Goal: Communication & Community: Ask a question

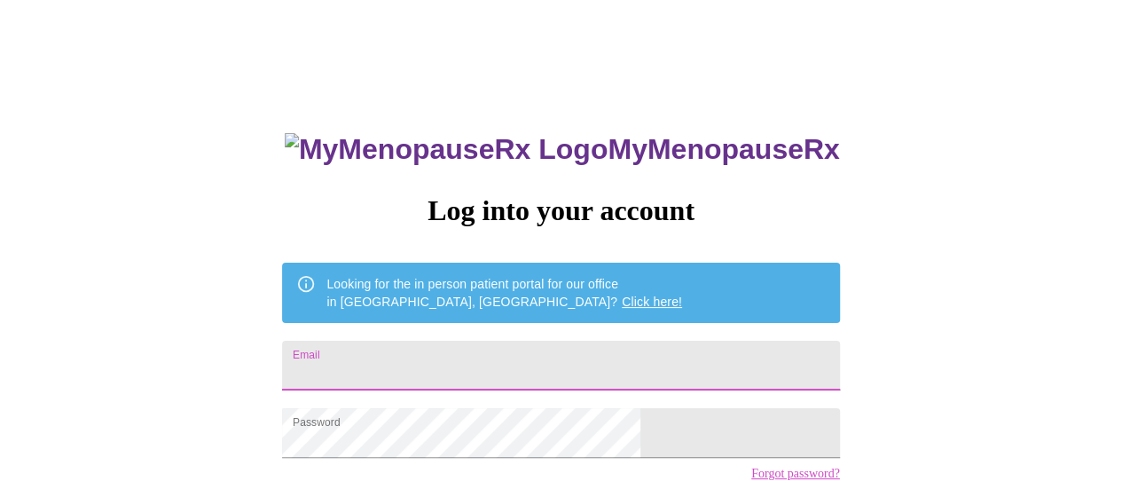
click at [534, 372] on input "Email" at bounding box center [560, 366] width 557 height 50
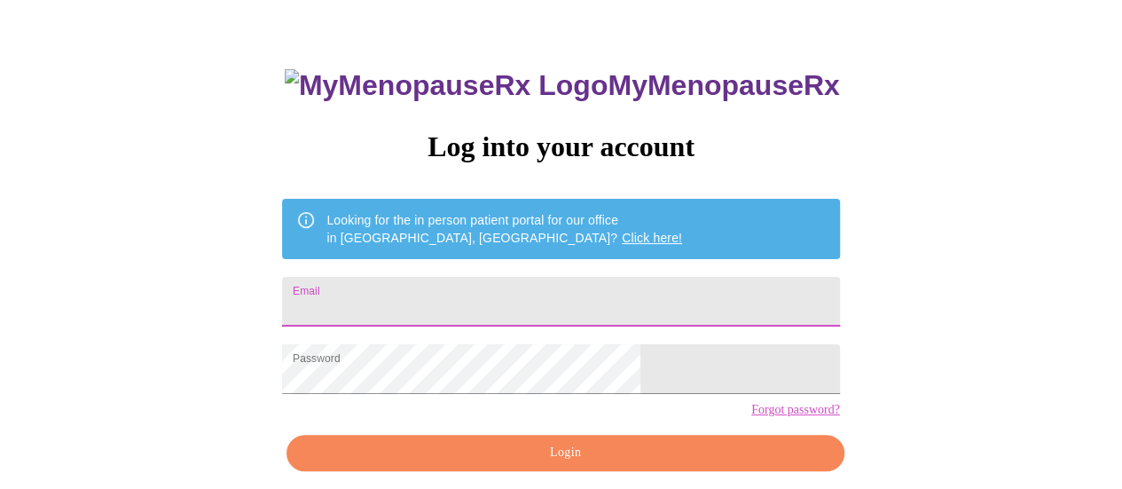
scroll to position [89, 0]
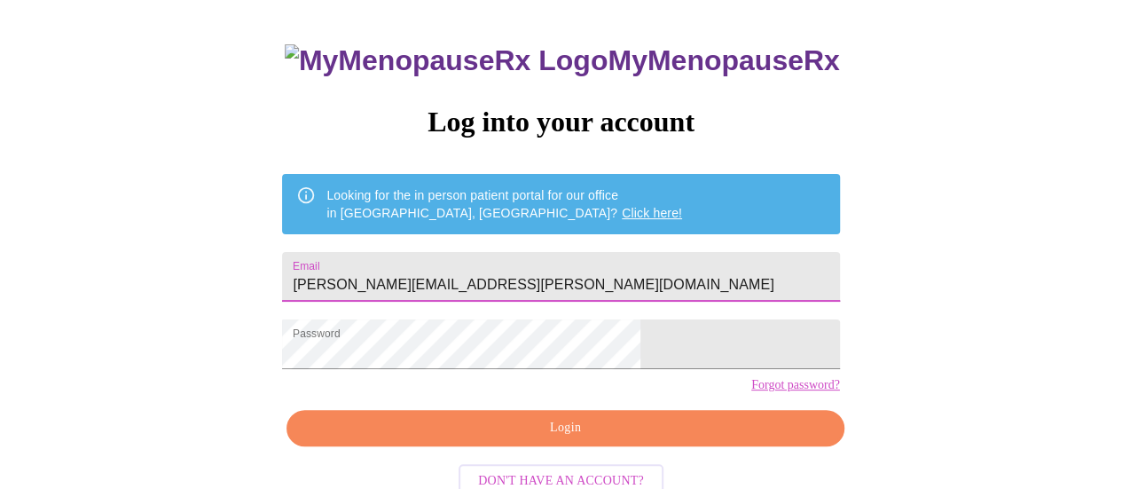
type input "monica.tennant@icloud.com"
click at [508, 439] on span "Login" at bounding box center [565, 428] width 516 height 22
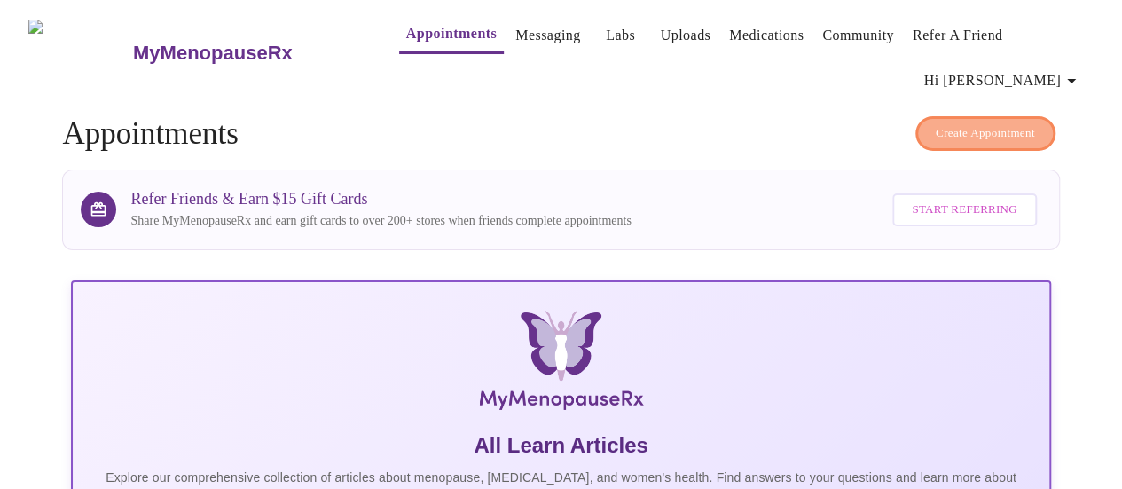
click at [938, 116] on button "Create Appointment" at bounding box center [985, 133] width 140 height 35
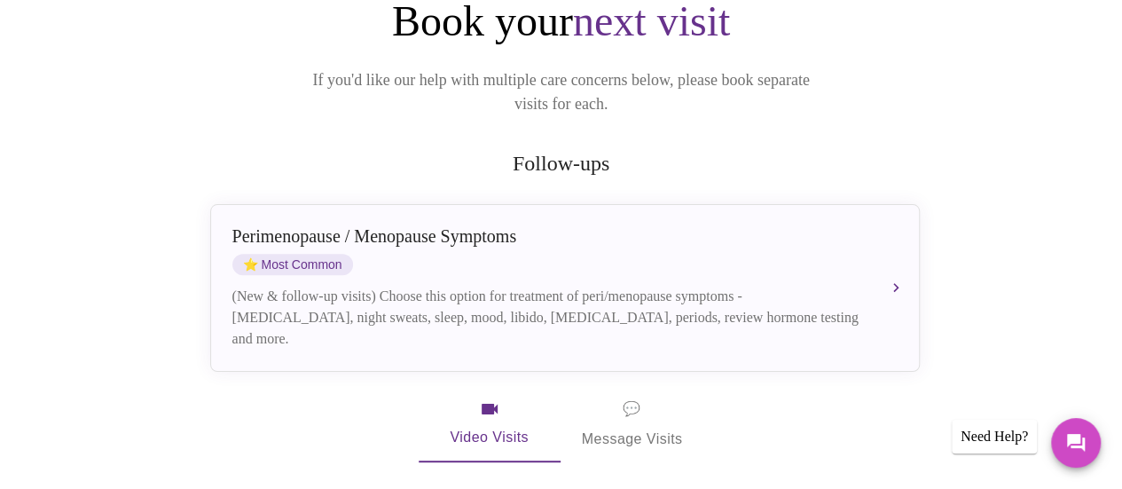
scroll to position [355, 0]
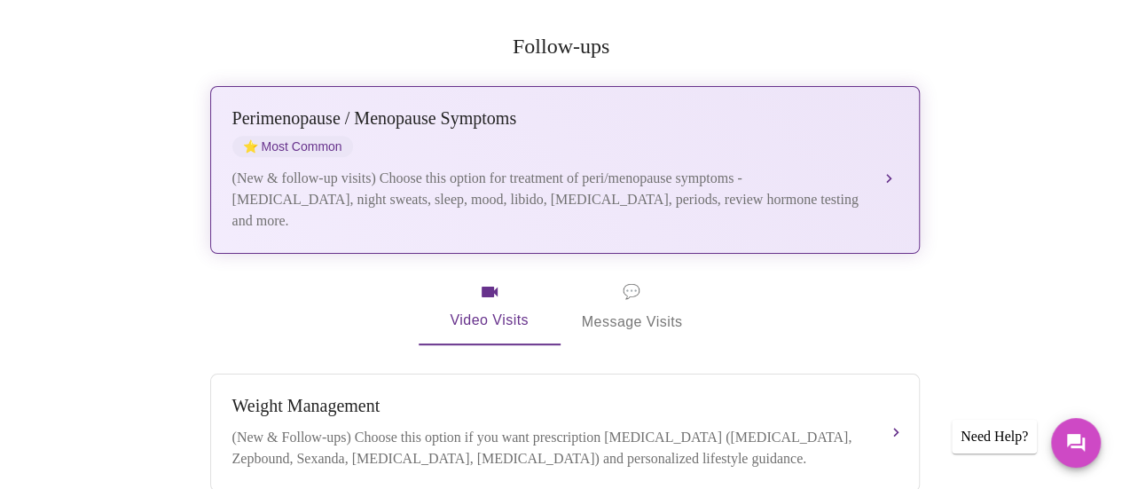
click at [607, 141] on div "Perimenopause / Menopause Symptoms ⭐ Most Common (New & follow-up visits) Choos…" at bounding box center [564, 169] width 665 height 123
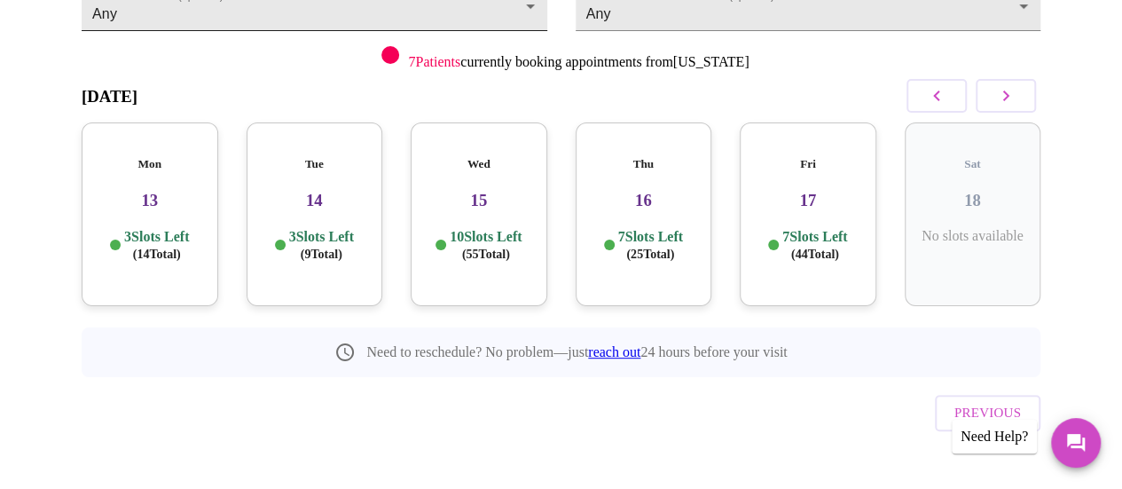
scroll to position [0, 0]
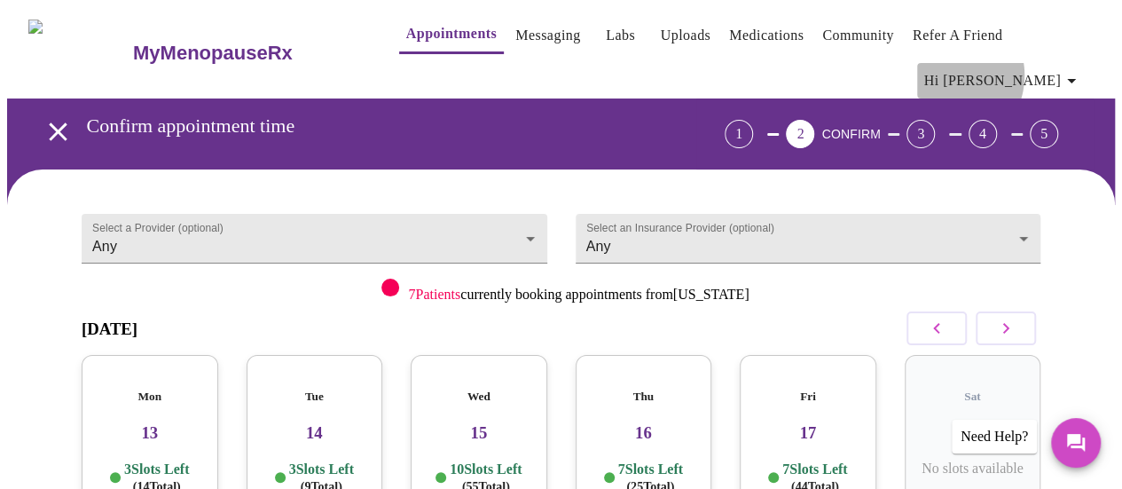
click at [1020, 68] on span "Hi Monica" at bounding box center [1003, 80] width 158 height 25
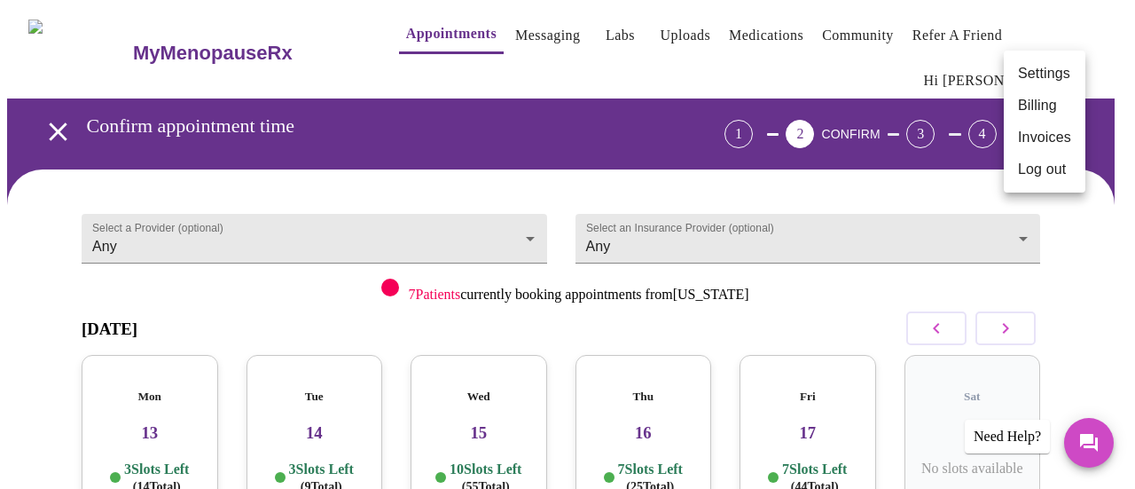
click at [741, 24] on div at bounding box center [567, 244] width 1135 height 489
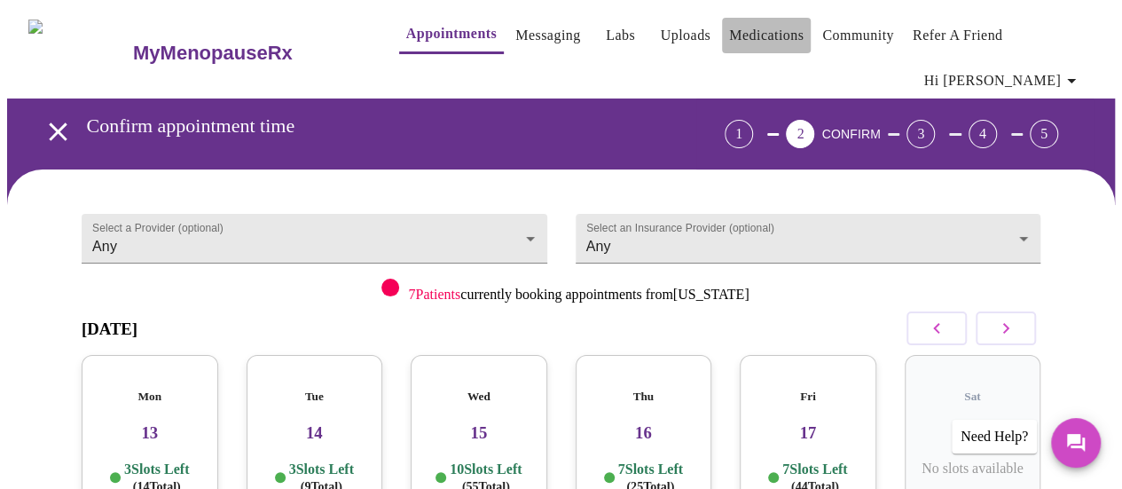
click at [740, 27] on link "Medications" at bounding box center [766, 35] width 75 height 25
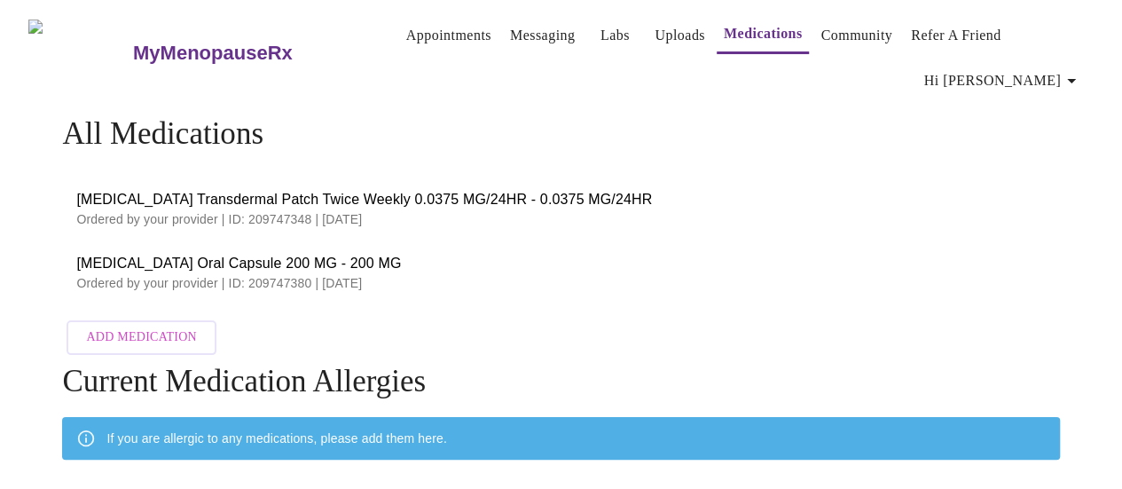
drag, startPoint x: 332, startPoint y: 223, endPoint x: 389, endPoint y: 229, distance: 58.0
click at [389, 229] on li "Estradiol Transdermal Patch Twice Weekly 0.0375 MG/24HR - 0.0375 MG/24HR Ordere…" at bounding box center [560, 208] width 997 height 64
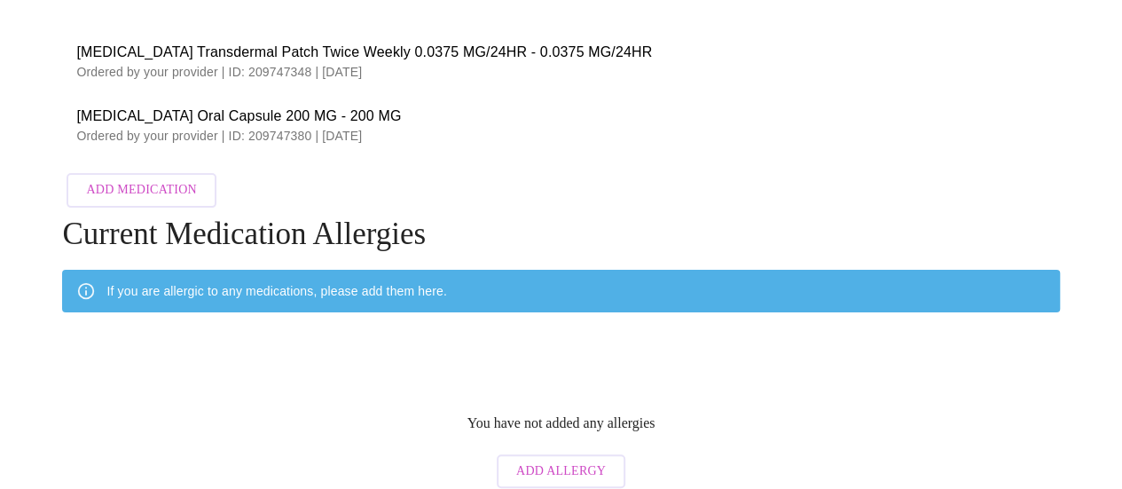
scroll to position [160, 0]
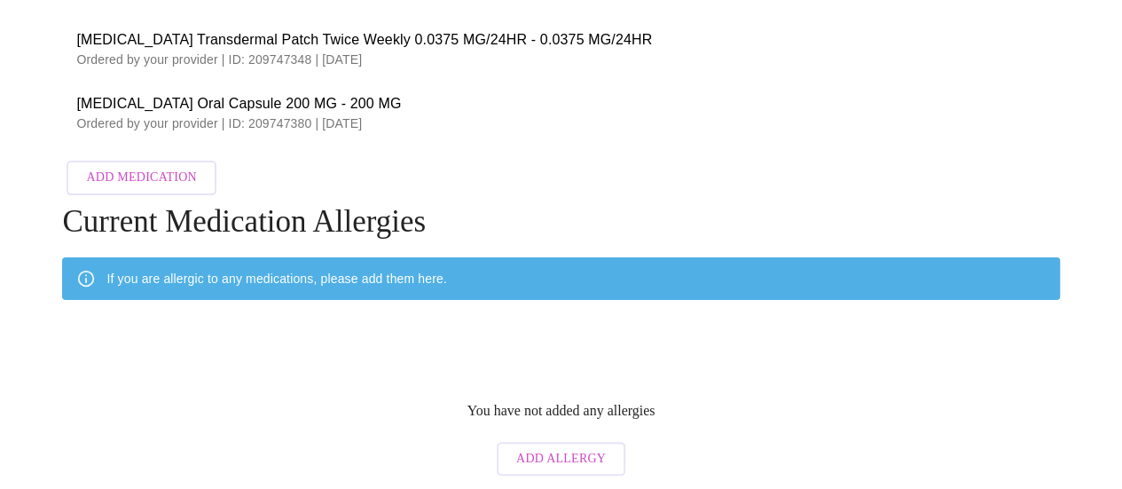
click at [204, 104] on span "Progesterone Oral Capsule 200 MG - 200 MG" at bounding box center [560, 103] width 969 height 21
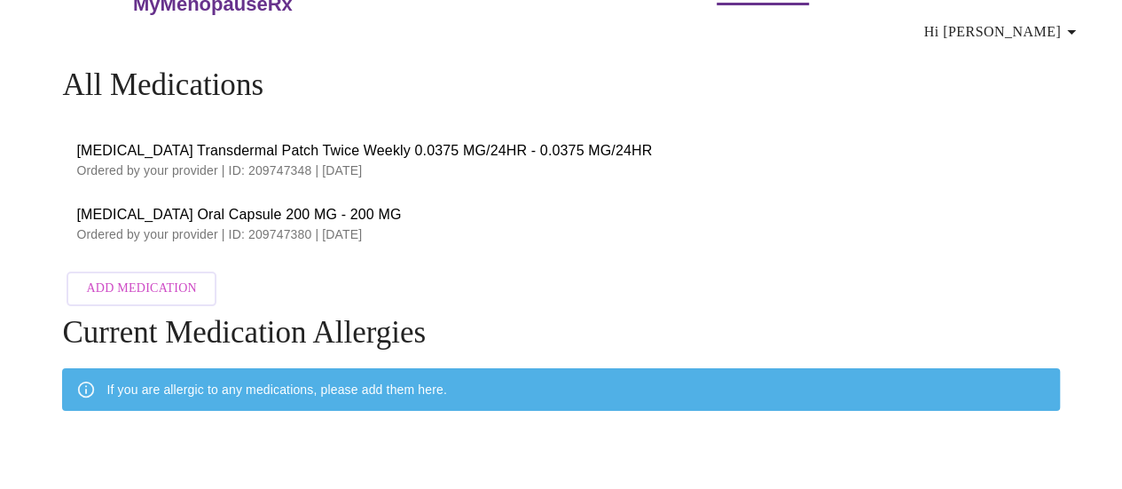
scroll to position [0, 0]
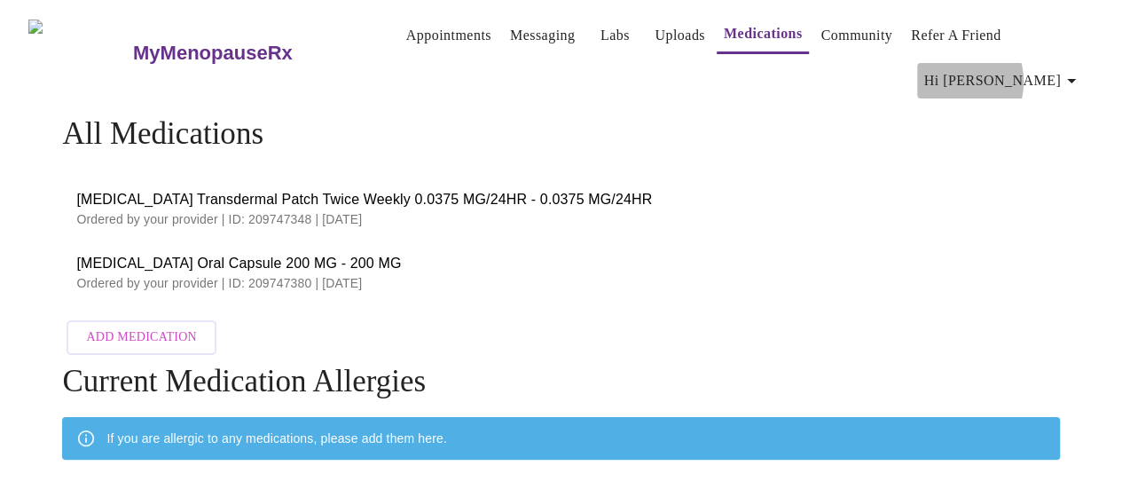
click at [1026, 75] on span "Hi Monica" at bounding box center [1003, 80] width 158 height 25
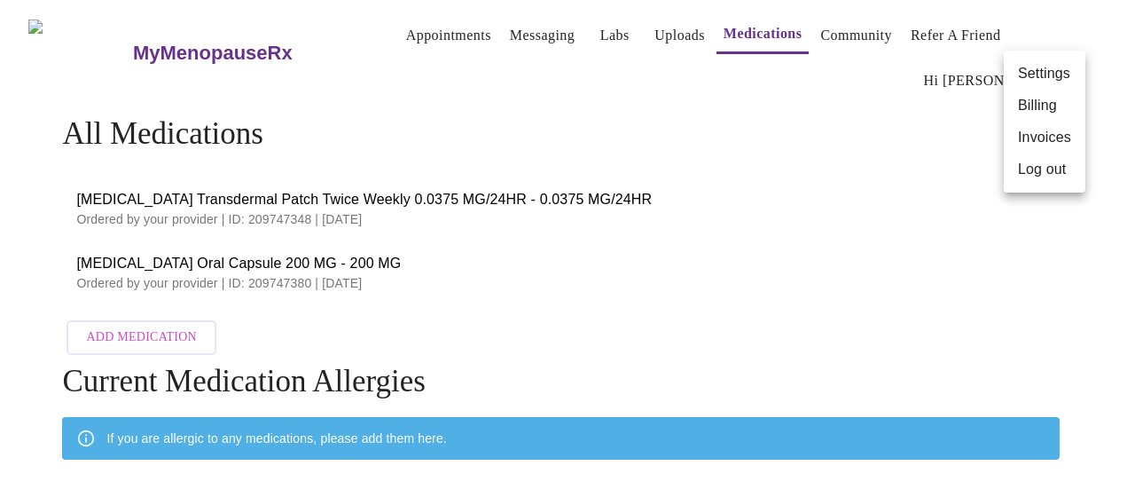
click at [538, 286] on div at bounding box center [567, 244] width 1135 height 489
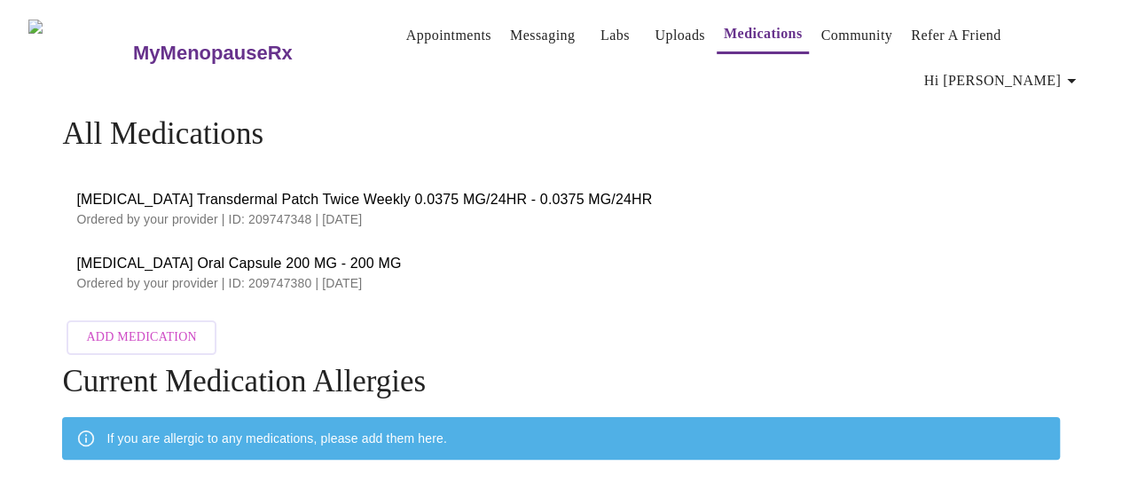
click at [493, 200] on span "Estradiol Transdermal Patch Twice Weekly 0.0375 MG/24HR - 0.0375 MG/24HR" at bounding box center [560, 199] width 969 height 21
click at [382, 230] on li "Estradiol Transdermal Patch Twice Weekly 0.0375 MG/24HR - 0.0375 MG/24HR Ordere…" at bounding box center [560, 208] width 997 height 64
click at [509, 258] on span "Progesterone Oral Capsule 200 MG - 200 MG" at bounding box center [560, 263] width 969 height 21
drag, startPoint x: 84, startPoint y: 209, endPoint x: 209, endPoint y: 212, distance: 125.1
click at [209, 212] on p "Ordered by your provider | ID: 209747348 | 03/27/2025" at bounding box center [560, 219] width 969 height 18
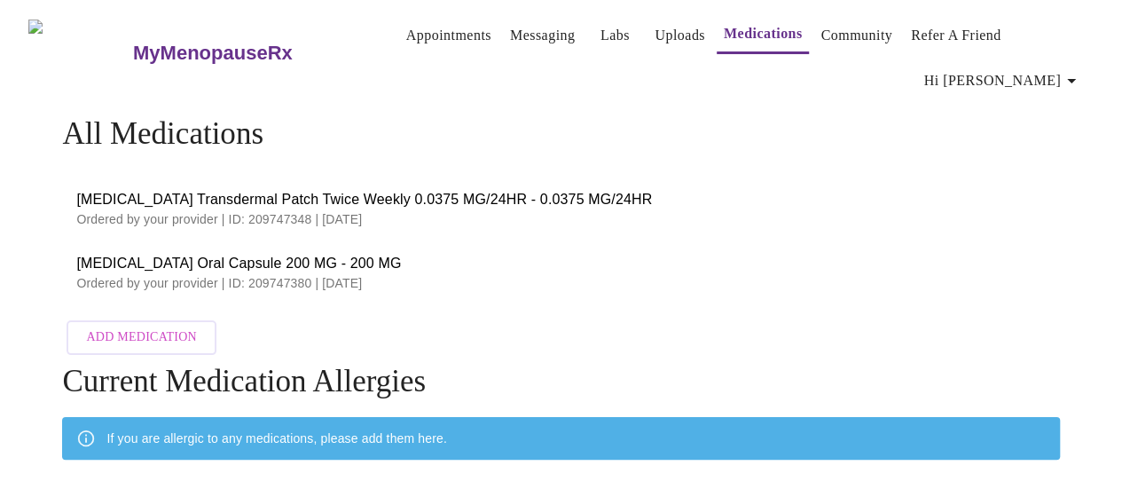
click at [244, 210] on p "Ordered by your provider | ID: 209747348 | 03/27/2025" at bounding box center [560, 219] width 969 height 18
drag, startPoint x: 317, startPoint y: 216, endPoint x: 358, endPoint y: 224, distance: 42.4
click at [358, 225] on li "Estradiol Transdermal Patch Twice Weekly 0.0375 MG/24HR - 0.0375 MG/24HR Ordere…" at bounding box center [560, 208] width 997 height 64
click at [373, 214] on p "Ordered by your provider | ID: 209747348 | 03/27/2025" at bounding box center [560, 219] width 969 height 18
drag, startPoint x: 303, startPoint y: 216, endPoint x: 209, endPoint y: 224, distance: 94.4
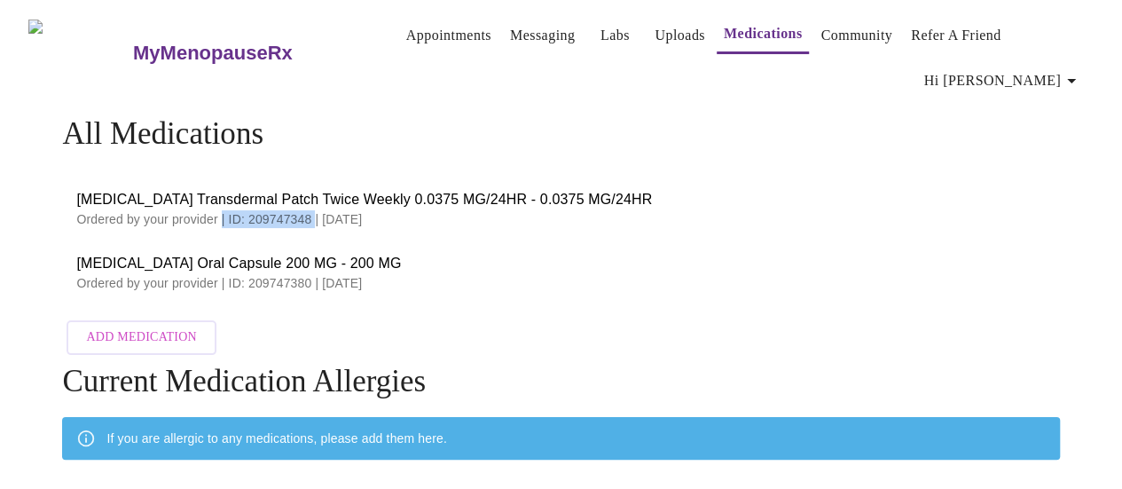
click at [209, 224] on li "Estradiol Transdermal Patch Twice Weekly 0.0375 MG/24HR - 0.0375 MG/24HR Ordere…" at bounding box center [560, 208] width 997 height 64
click at [256, 276] on p "Ordered by your provider | ID: 209747380 | 03/27/2025" at bounding box center [560, 283] width 969 height 18
click at [422, 35] on link "Appointments" at bounding box center [448, 35] width 85 height 25
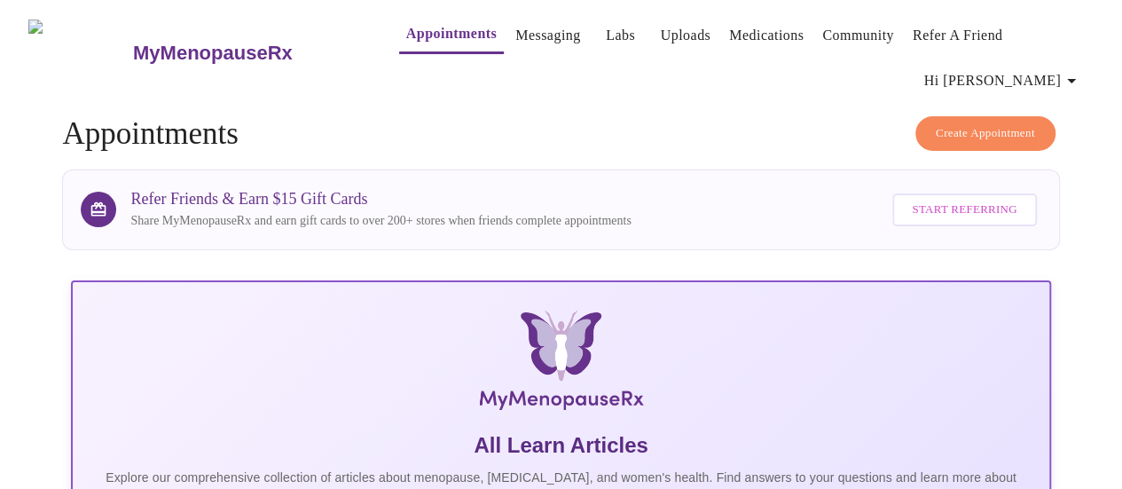
click at [524, 25] on link "Messaging" at bounding box center [547, 35] width 65 height 25
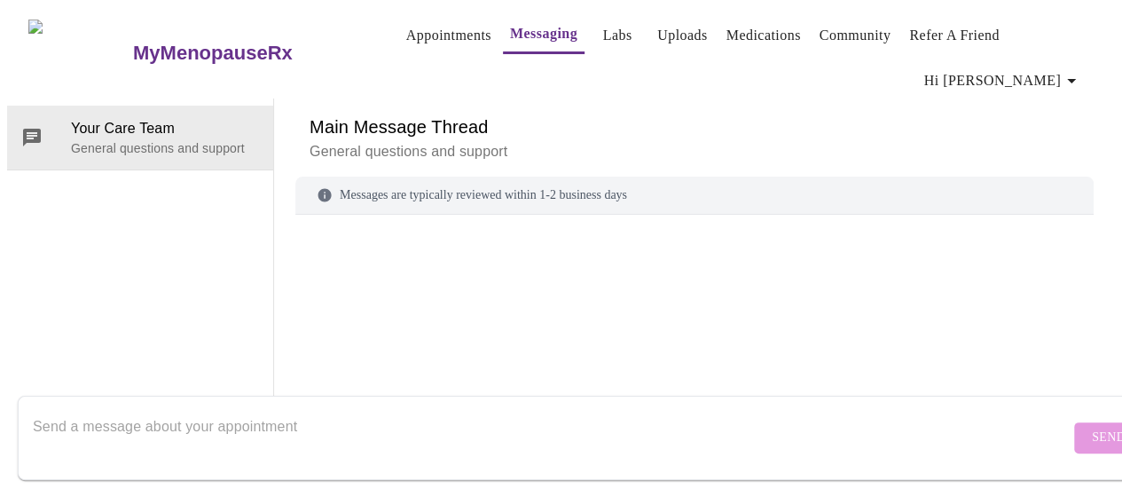
click at [145, 61] on div "MyMenopauseRx Appointments Messaging Labs Uploads Medications Community Refer a…" at bounding box center [561, 225] width 1108 height 436
click at [462, 249] on div at bounding box center [694, 304] width 798 height 137
click at [150, 418] on textarea "Send a message about your appointment" at bounding box center [551, 437] width 1037 height 57
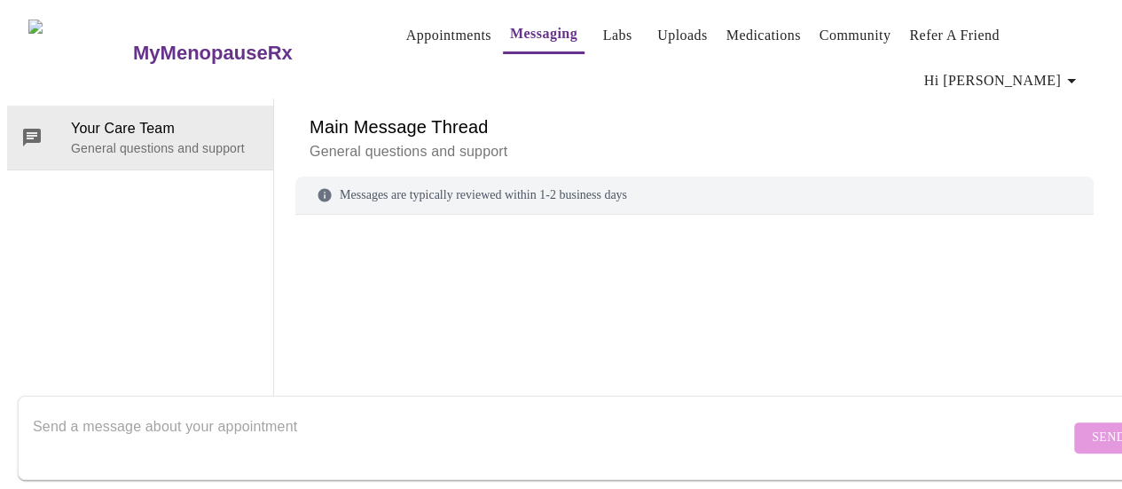
scroll to position [90, 0]
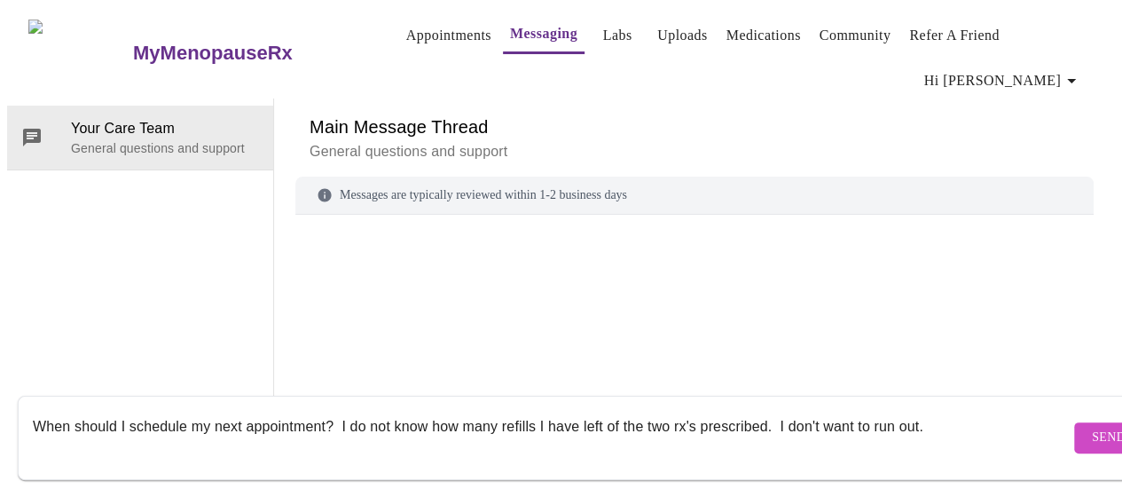
type textarea "When should I schedule my next appointment? I do not know how many refills I ha…"
click at [1092, 427] on span "Send" at bounding box center [1109, 438] width 34 height 22
